Goal: Task Accomplishment & Management: Complete application form

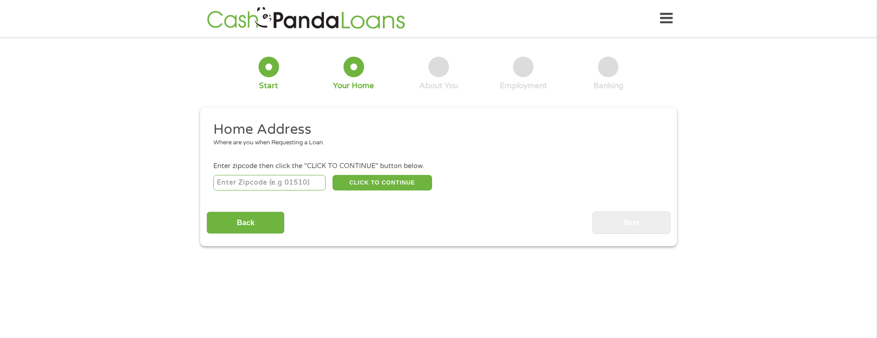
click at [239, 183] on input "number" at bounding box center [269, 183] width 113 height 16
type input "33755"
select select "[US_STATE]"
click at [386, 183] on button "CLICK TO CONTINUE" at bounding box center [382, 183] width 100 height 16
type input "33755"
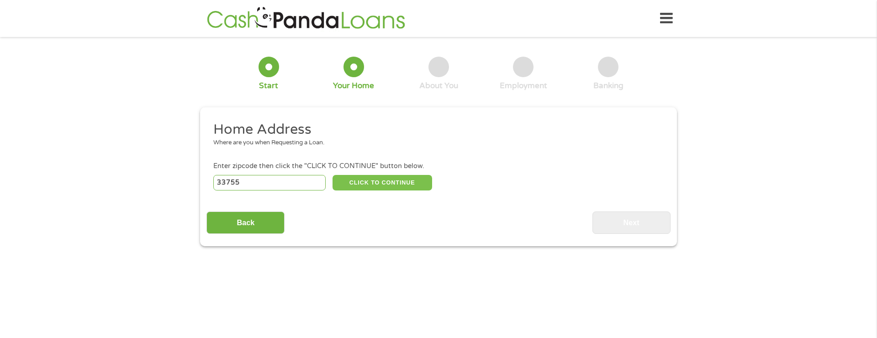
type input "Clearwater"
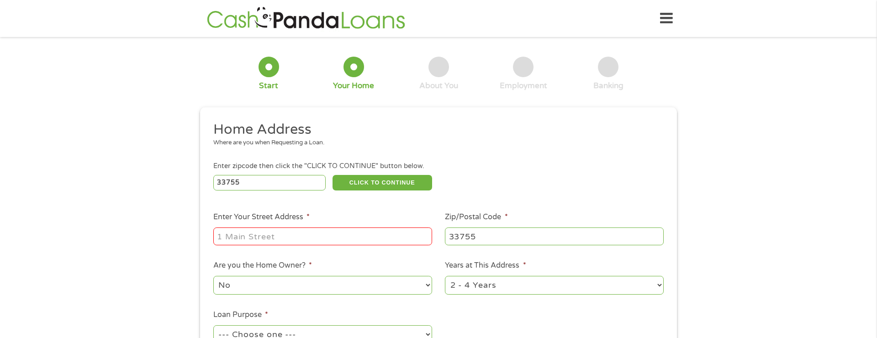
click at [369, 234] on input "Enter Your Street Address *" at bounding box center [322, 235] width 219 height 17
type input "[STREET_ADDRESS]"
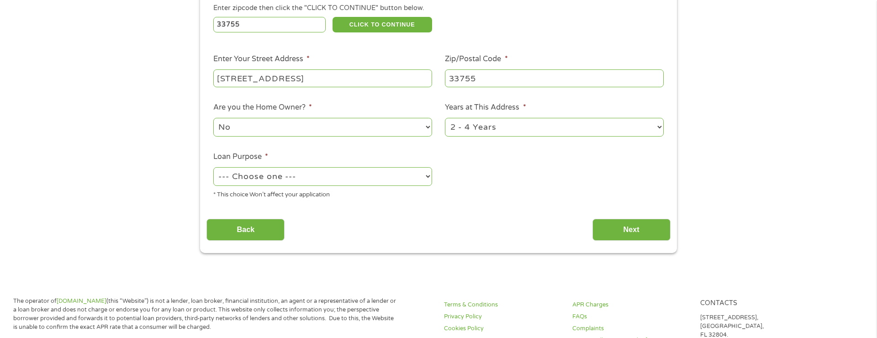
scroll to position [164, 0]
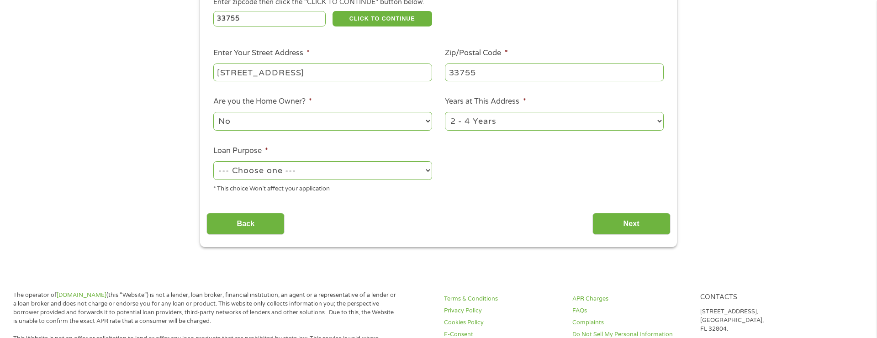
click at [380, 173] on select "--- Choose one --- Pay Bills Debt Consolidation Home Improvement Major Purchase…" at bounding box center [322, 170] width 219 height 19
select select "other"
click at [628, 221] on input "Next" at bounding box center [631, 224] width 78 height 22
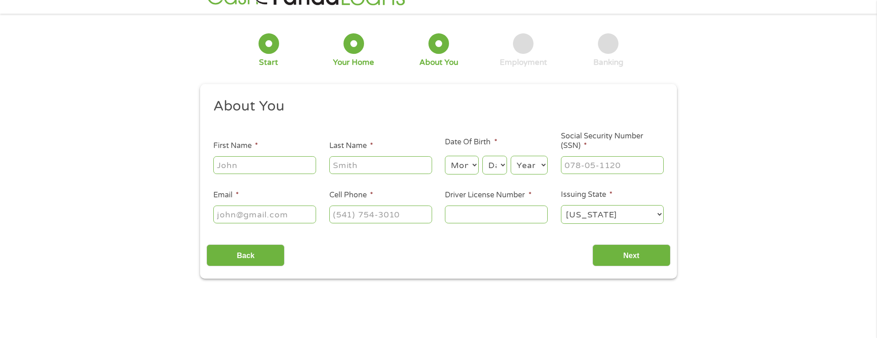
scroll to position [0, 0]
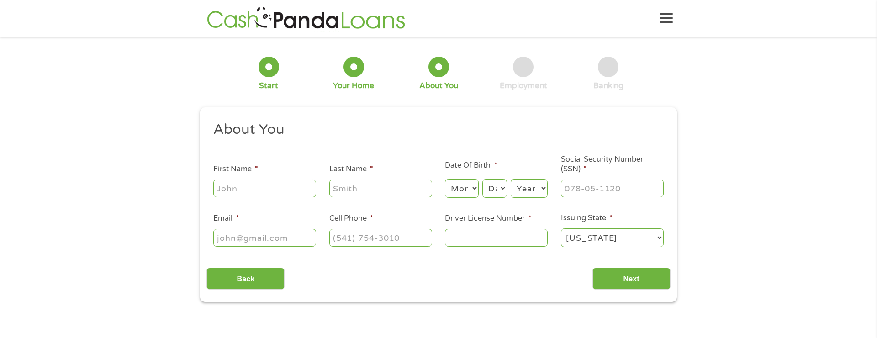
click at [278, 185] on input "First Name *" at bounding box center [264, 187] width 103 height 17
type input "[PERSON_NAME]"
type input "[PERSON_NAME][EMAIL_ADDRESS][DOMAIN_NAME]"
type input "[PHONE_NUMBER]"
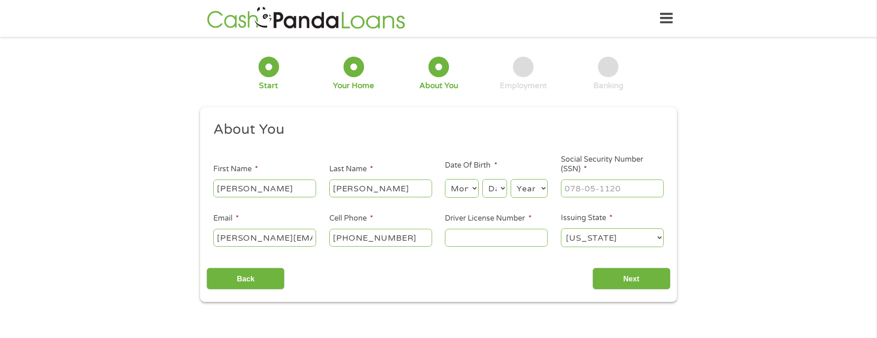
click at [282, 238] on input "[PERSON_NAME][EMAIL_ADDRESS][DOMAIN_NAME]" at bounding box center [264, 237] width 103 height 17
type input "[PERSON_NAME][EMAIL_ADDRESS][DOMAIN_NAME]"
click at [635, 278] on input "Next" at bounding box center [631, 279] width 78 height 22
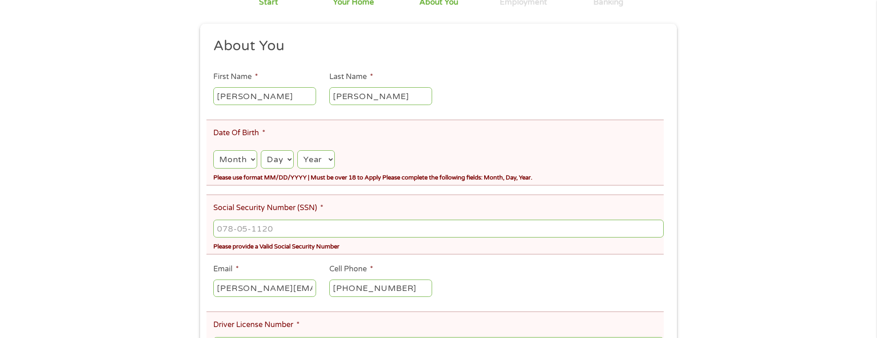
scroll to position [261, 0]
